Goal: Check status

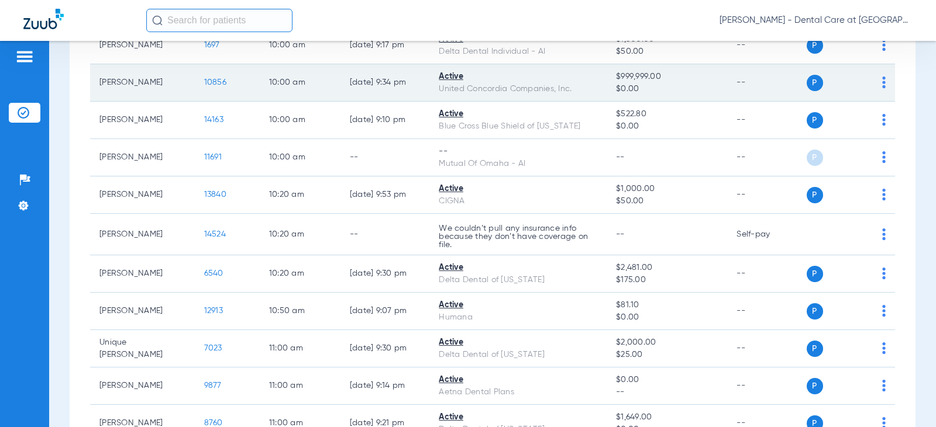
scroll to position [760, 0]
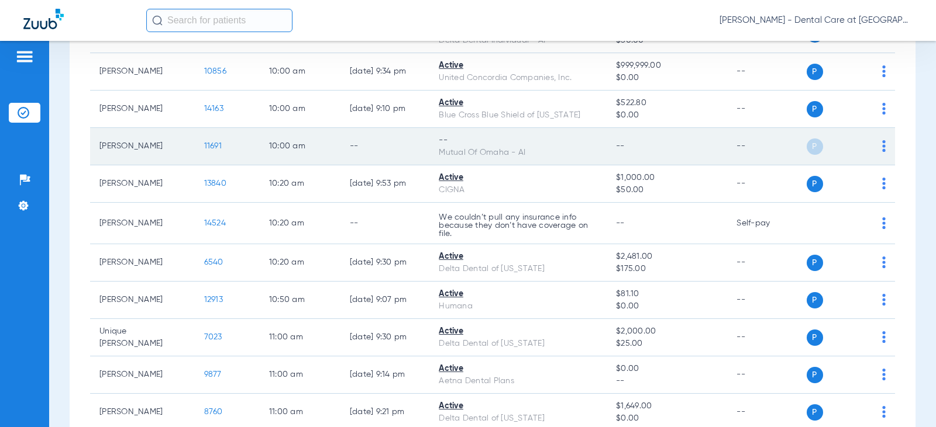
click at [475, 151] on div "Mutual Of Omaha - AI" at bounding box center [518, 153] width 158 height 12
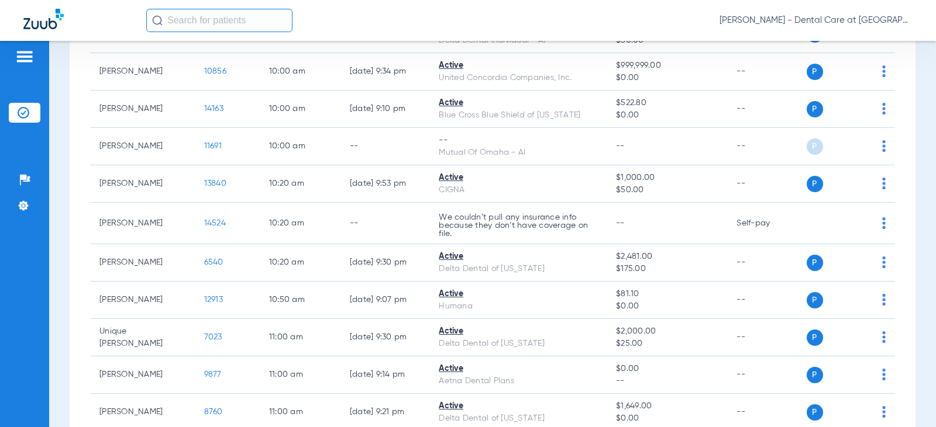
click at [163, 19] on input "text" at bounding box center [219, 20] width 146 height 23
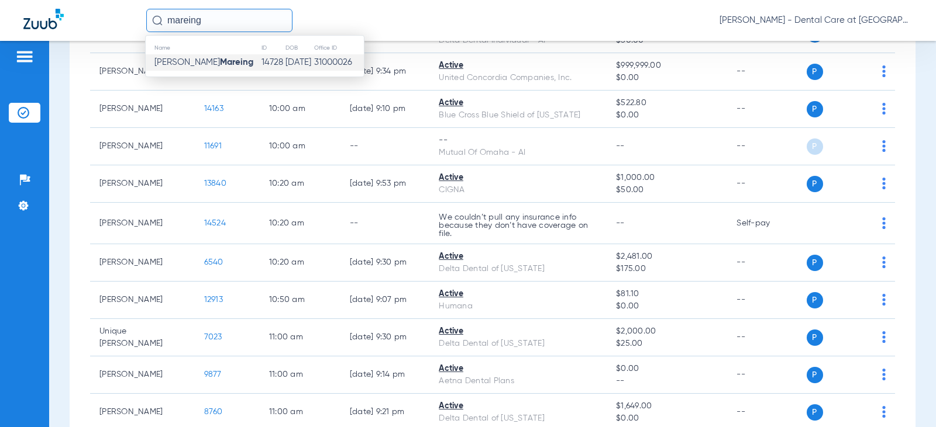
type input "mareing"
click at [220, 58] on strong "Mareing" at bounding box center [236, 62] width 33 height 9
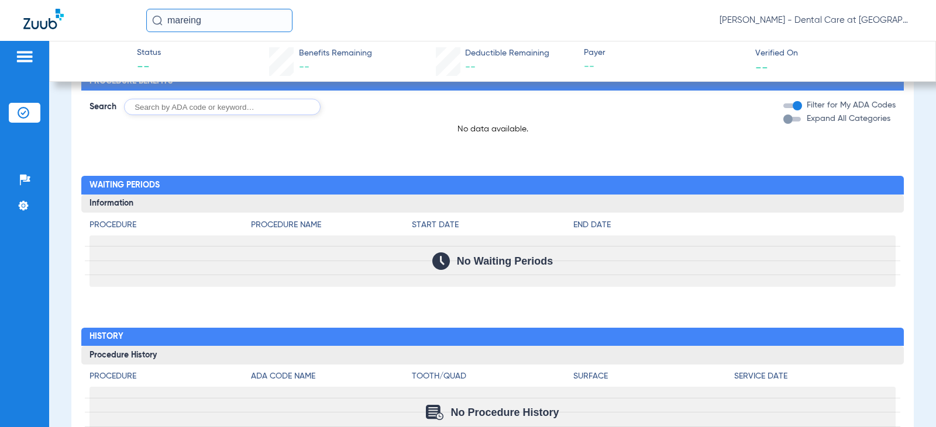
scroll to position [654, 0]
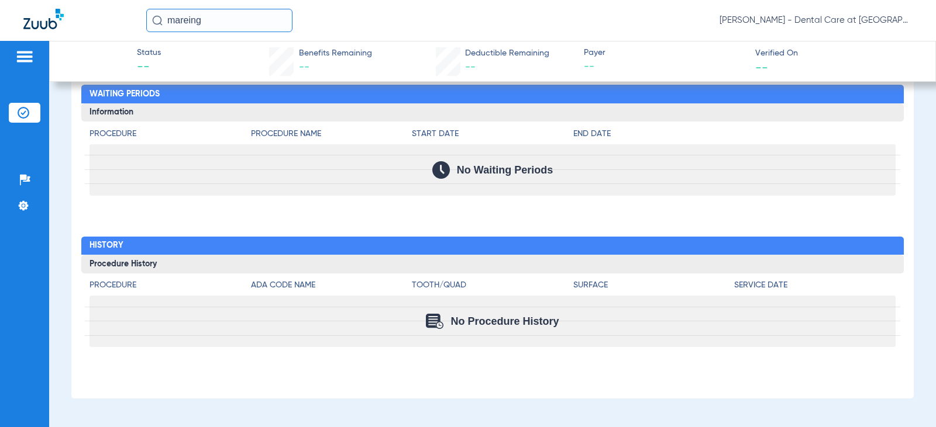
drag, startPoint x: 209, startPoint y: 23, endPoint x: 110, endPoint y: 30, distance: 99.1
click at [116, 30] on div "mareing Doris Hardy - Dental Care at Prairie Crossing" at bounding box center [468, 20] width 936 height 41
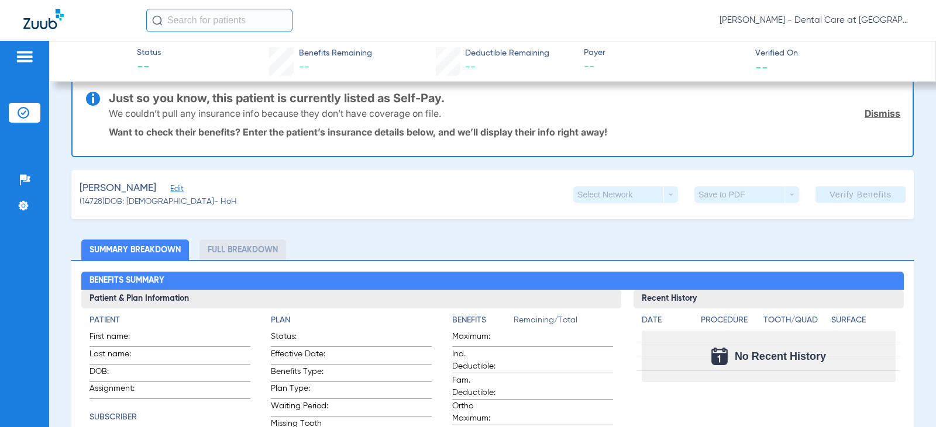
scroll to position [0, 0]
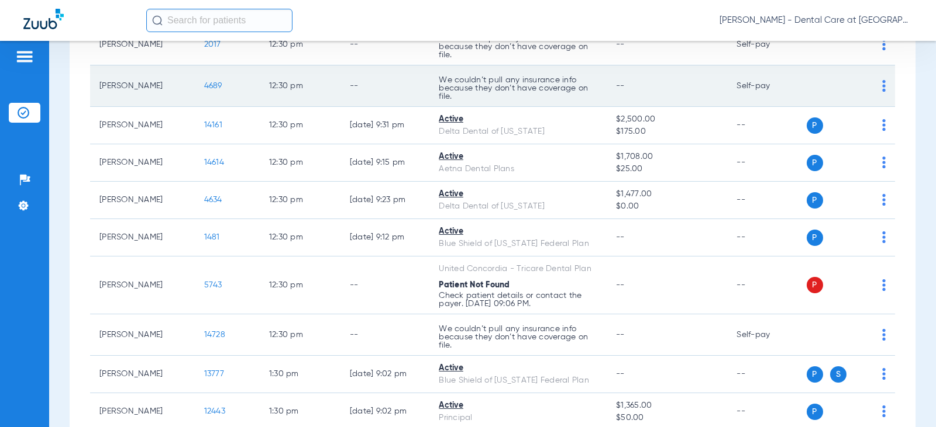
scroll to position [1111, 0]
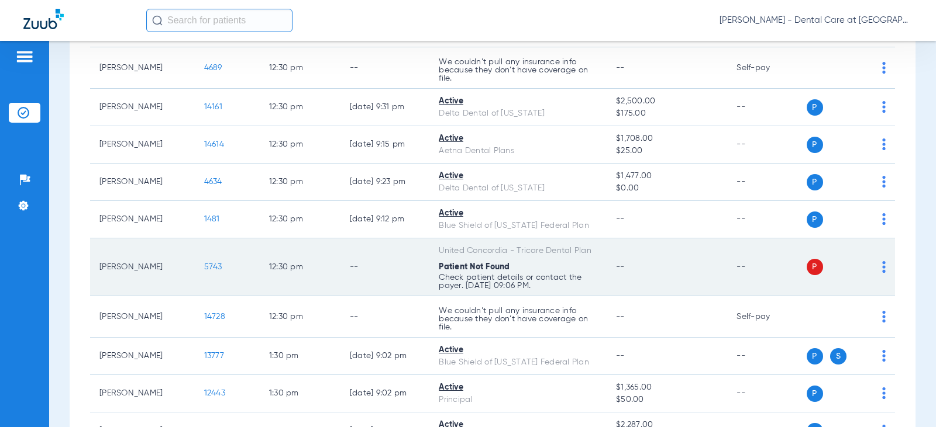
click at [230, 272] on td "5743" at bounding box center [227, 268] width 65 height 58
